Goal: Find specific page/section: Find specific page/section

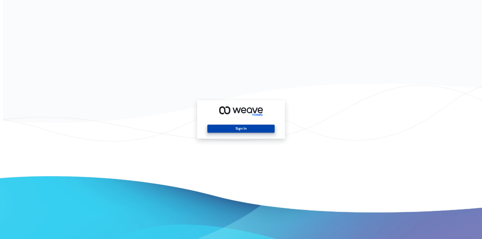
click at [240, 127] on button "Sign In" at bounding box center [241, 129] width 67 height 8
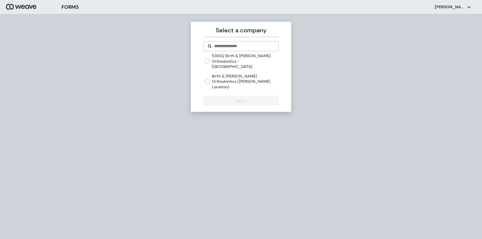
click at [221, 74] on label "Birth & [PERSON_NAME] Orthodontics ([PERSON_NAME] Location)" at bounding box center [245, 82] width 67 height 16
click at [230, 96] on button "Select" at bounding box center [241, 101] width 75 height 10
